Goal: Transaction & Acquisition: Purchase product/service

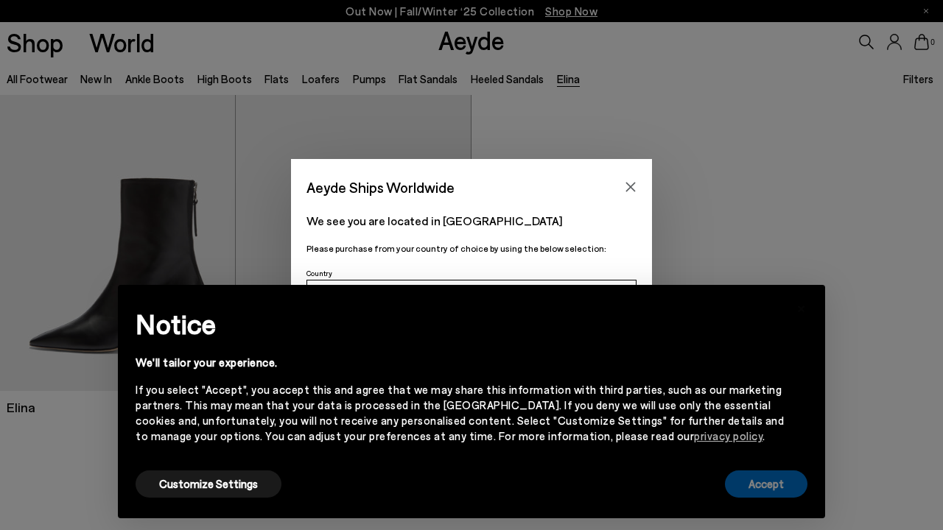
click at [785, 490] on button "Accept" at bounding box center [766, 484] width 82 height 27
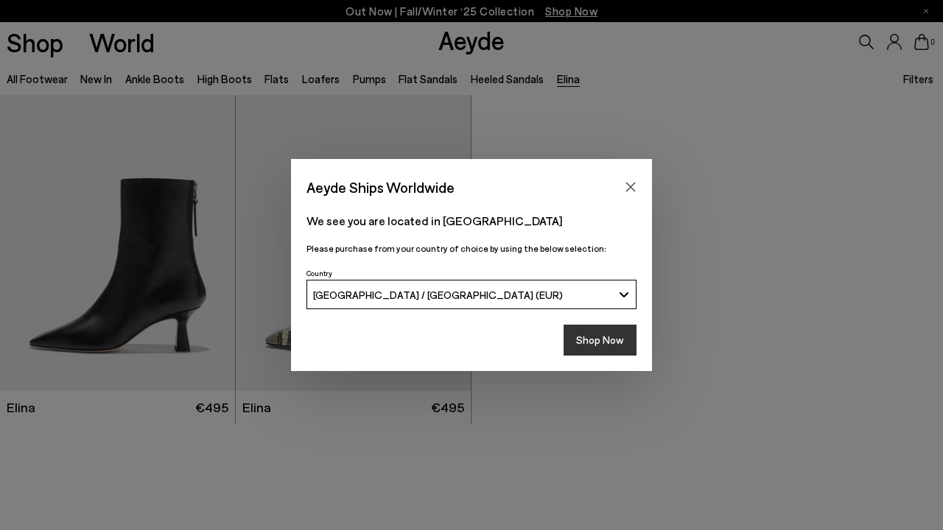
click at [601, 347] on button "Shop Now" at bounding box center [599, 340] width 73 height 31
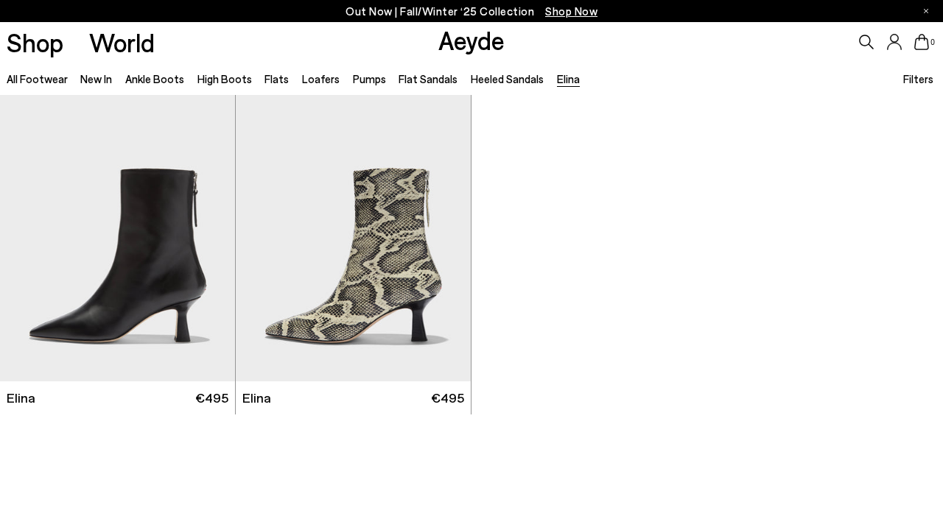
scroll to position [11, 0]
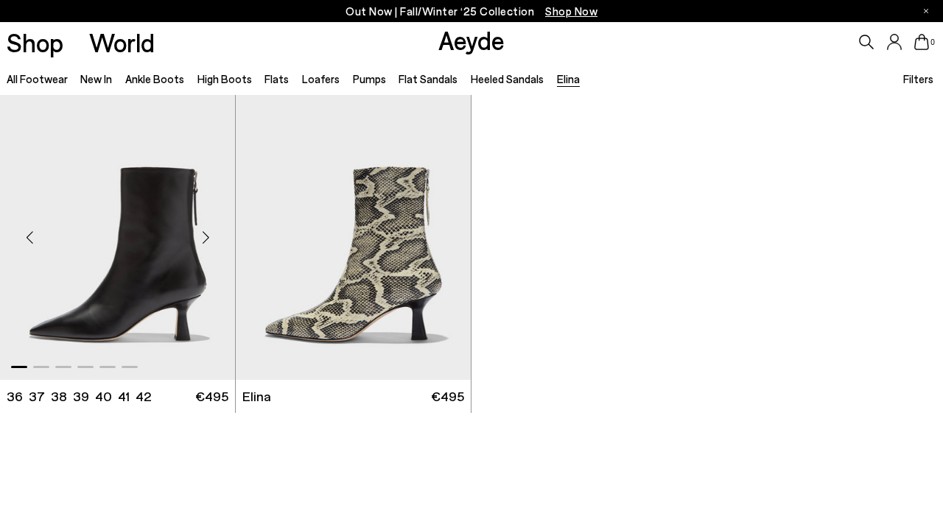
click at [173, 247] on img "1 / 6" at bounding box center [117, 231] width 235 height 295
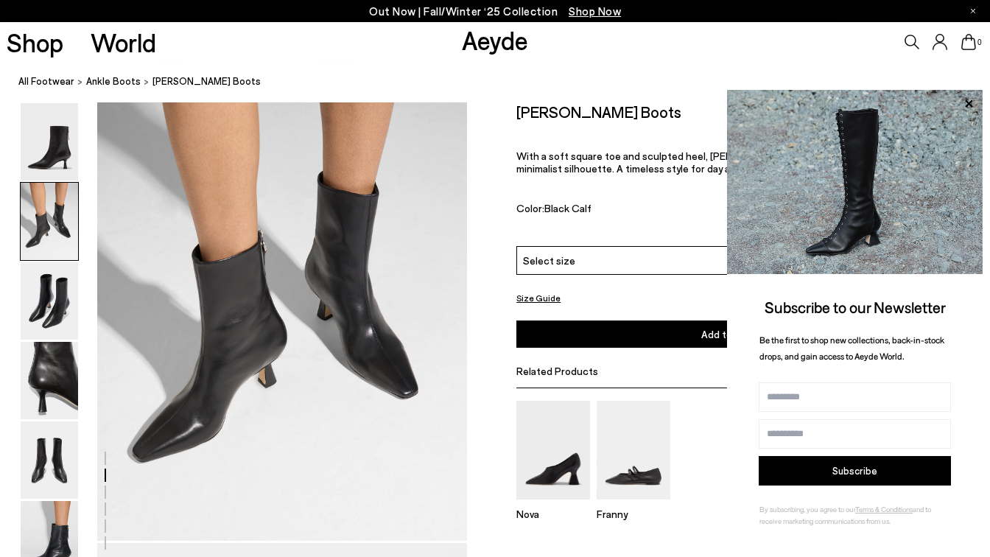
scroll to position [560, 0]
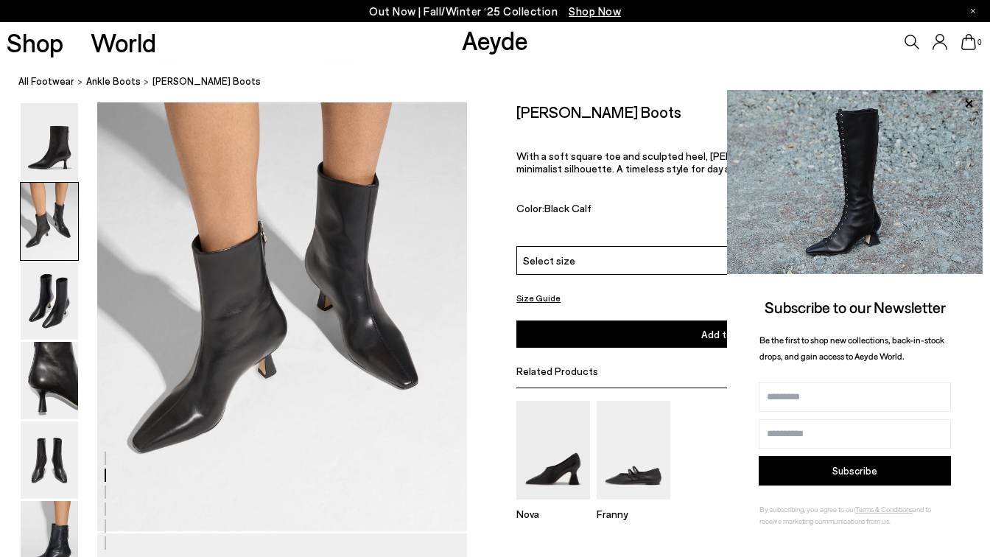
click at [49, 228] on img at bounding box center [49, 221] width 57 height 77
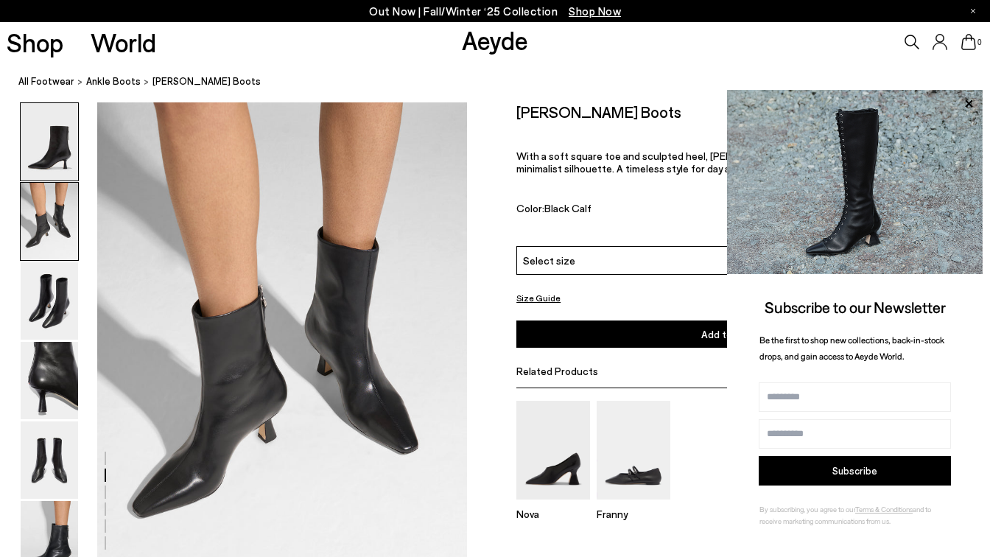
click at [66, 159] on img at bounding box center [49, 141] width 57 height 77
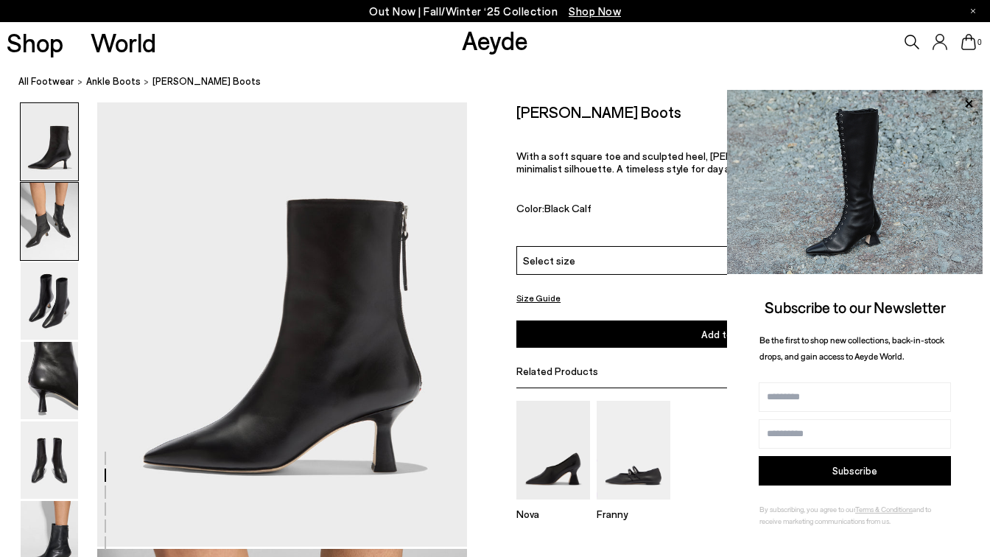
scroll to position [0, 0]
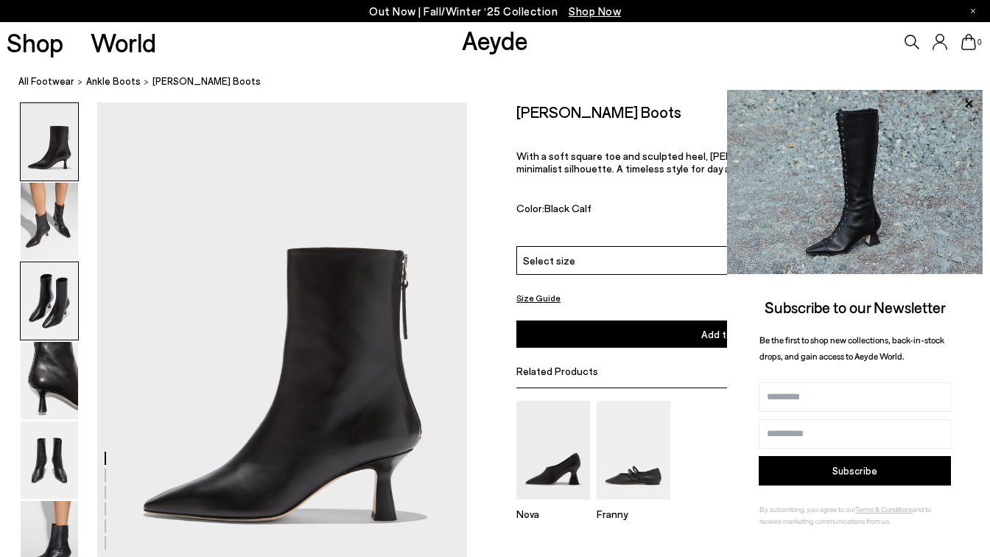
click at [51, 331] on img at bounding box center [49, 300] width 57 height 77
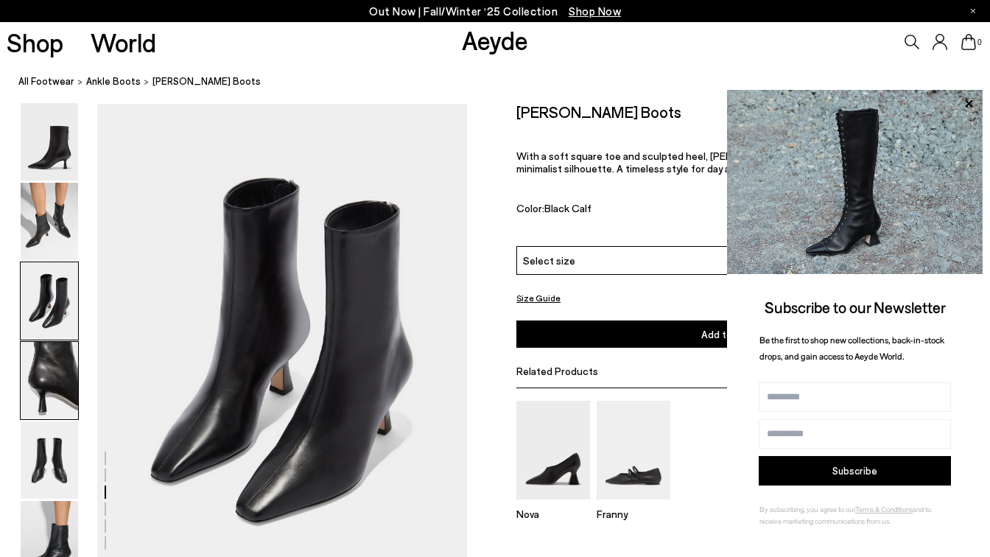
click at [41, 386] on img at bounding box center [49, 380] width 57 height 77
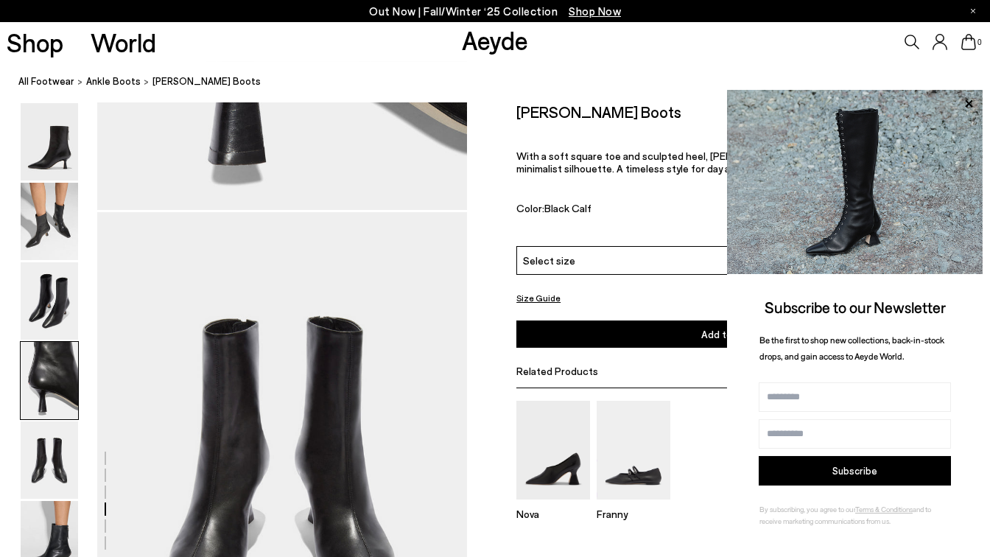
scroll to position [1884, 0]
